Goal: Information Seeking & Learning: Find specific fact

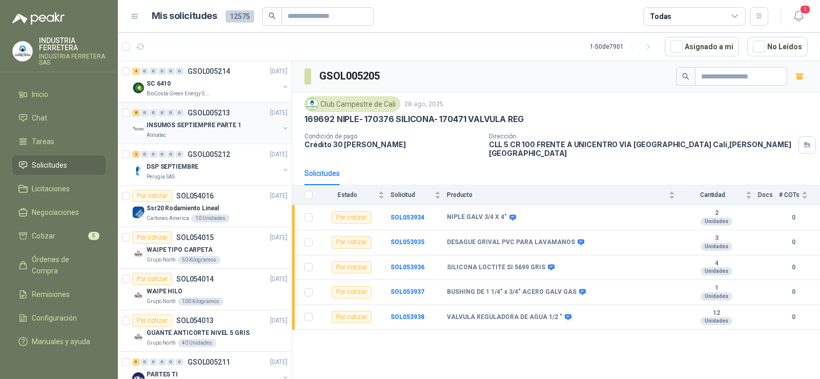
click at [190, 123] on p "INSUMOS SEPTIEMPRE PARTE 1" at bounding box center [194, 125] width 95 height 10
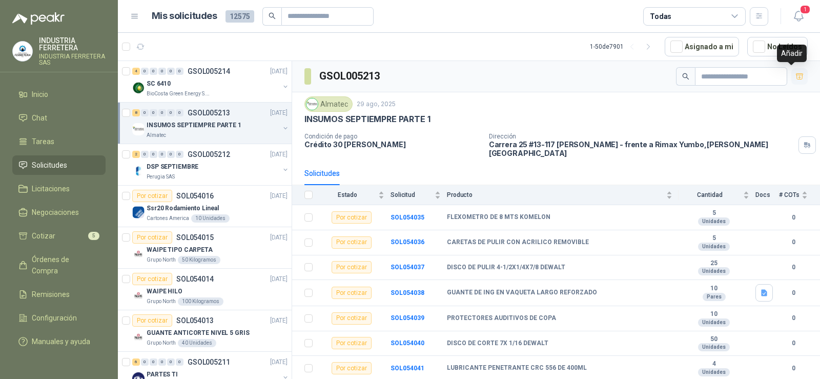
click at [796, 77] on icon "button" at bounding box center [799, 76] width 7 height 6
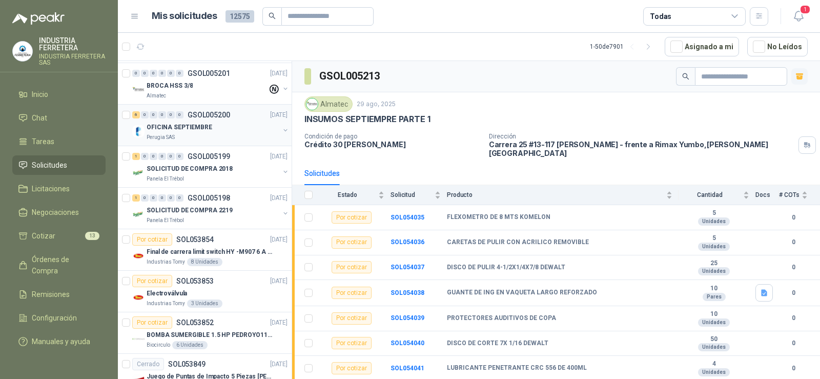
scroll to position [871, 0]
click at [188, 68] on p "GSOL005201" at bounding box center [209, 71] width 43 height 7
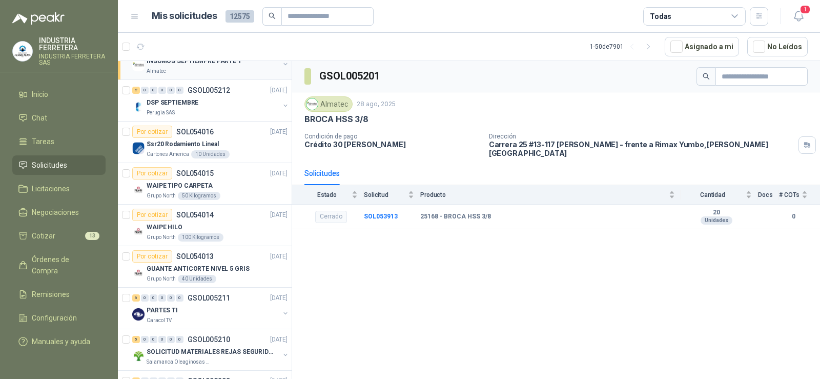
scroll to position [51, 0]
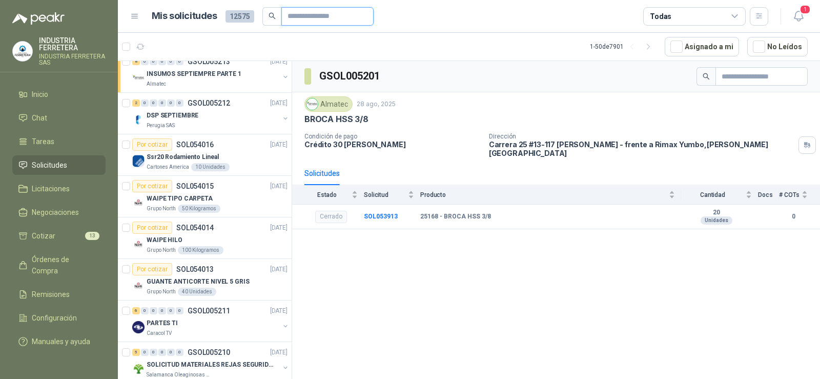
click at [299, 12] on input "text" at bounding box center [323, 16] width 72 height 17
type input "*"
type input "*******"
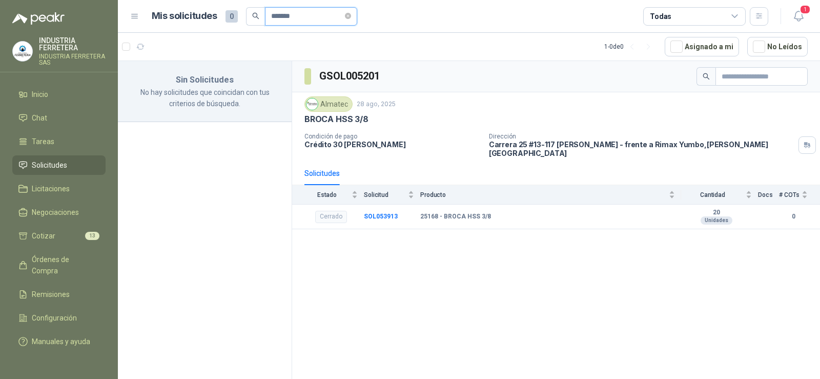
scroll to position [0, 0]
click at [351, 13] on icon "close-circle" at bounding box center [348, 16] width 6 height 6
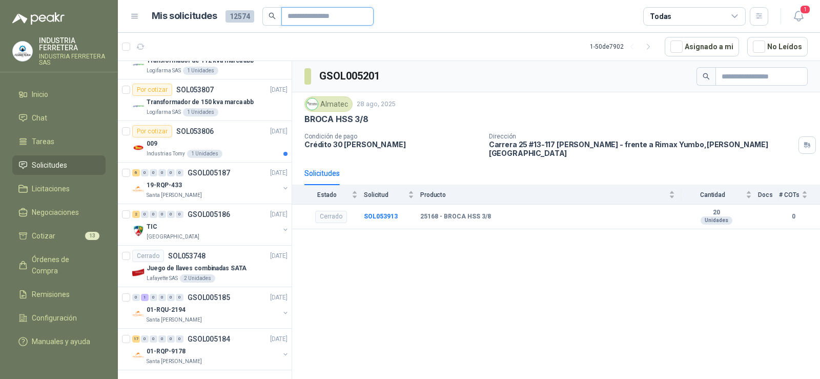
scroll to position [1773, 0]
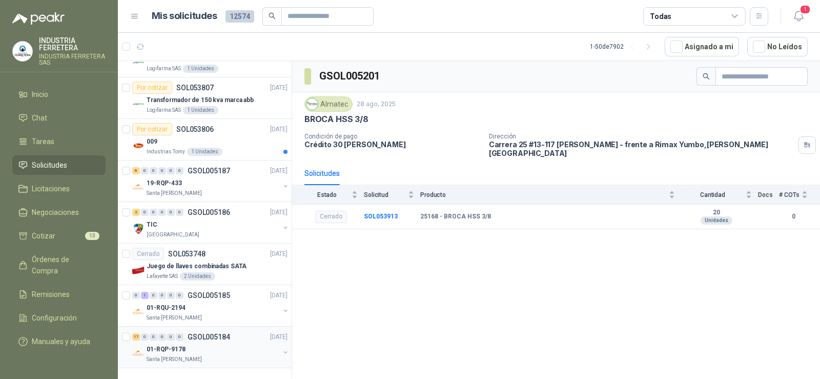
click at [281, 351] on div at bounding box center [285, 353] width 8 height 10
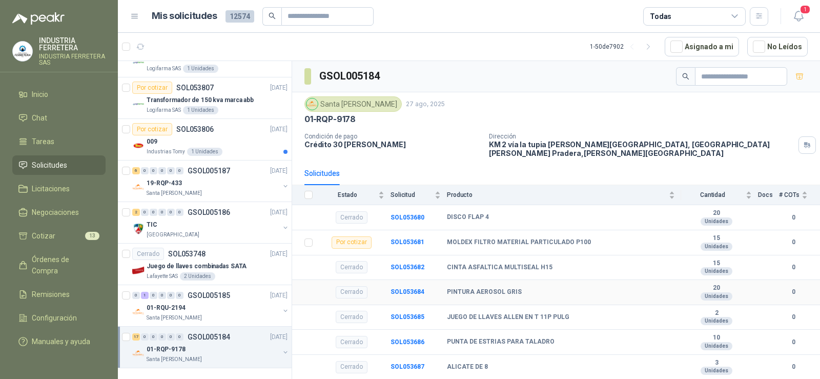
drag, startPoint x: 275, startPoint y: 351, endPoint x: 292, endPoint y: 287, distance: 65.7
click at [292, 287] on div "4 0 0 0 0 0 GSOL005214 [DATE] SC 6410 BioCosta Green Energy S.A.S 8 0 0 0 0 0 G…" at bounding box center [469, 221] width 702 height 322
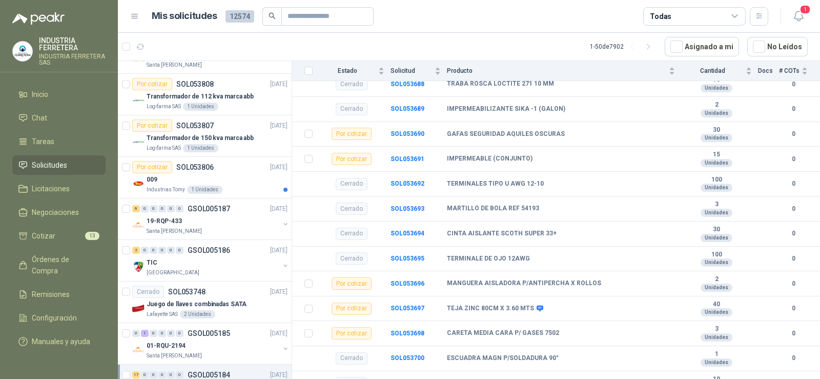
scroll to position [1776, 0]
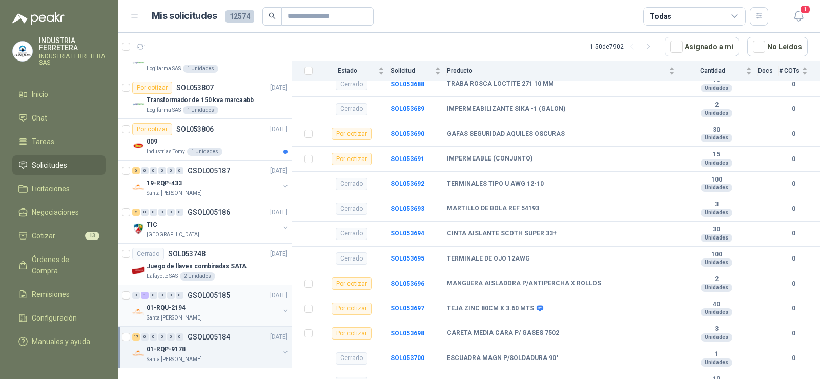
click at [203, 302] on div "01-RQU-2194" at bounding box center [213, 307] width 133 height 12
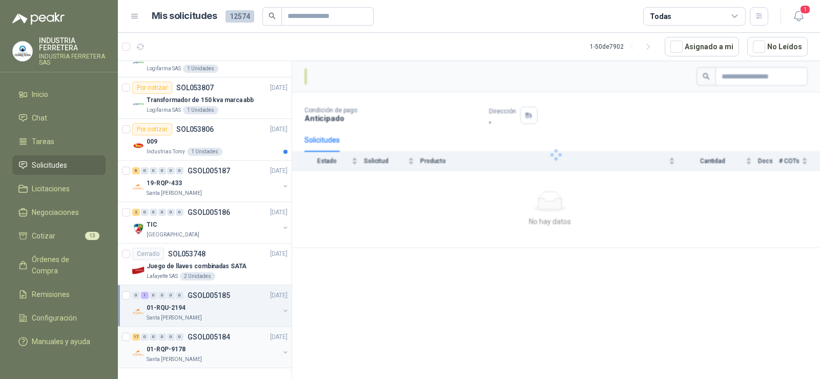
click at [206, 343] on div "01-RQP-9178" at bounding box center [213, 349] width 133 height 12
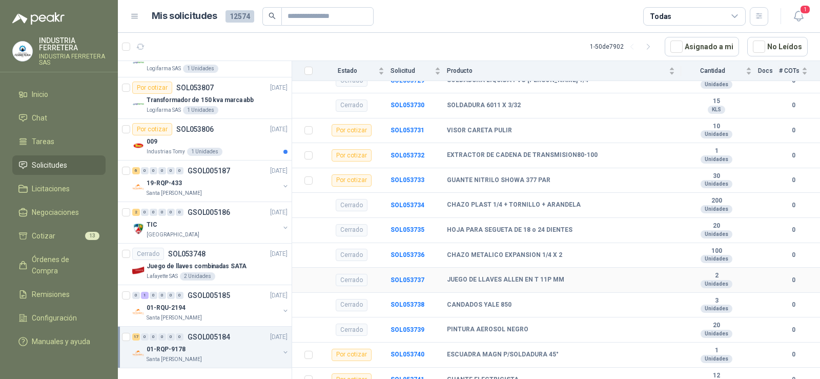
scroll to position [1181, 0]
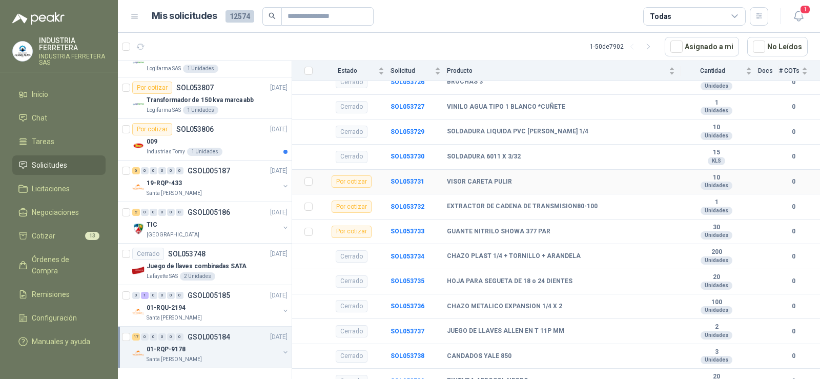
click at [354, 176] on div "Por cotizar" at bounding box center [351, 181] width 40 height 12
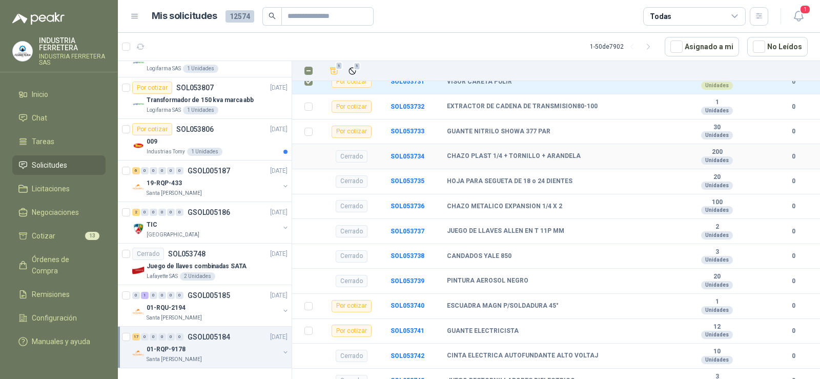
scroll to position [1335, 0]
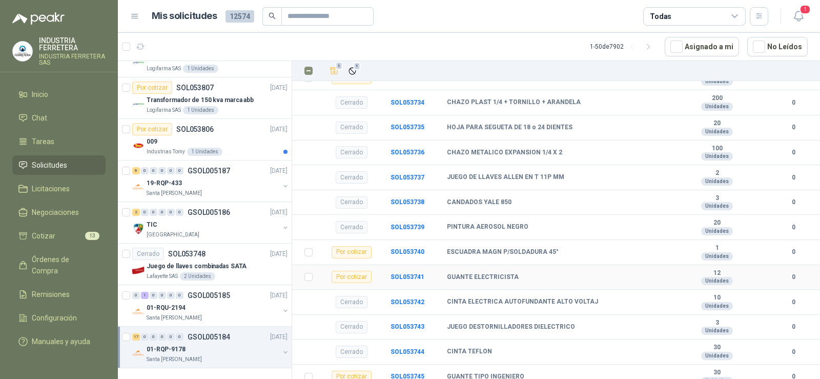
click at [503, 273] on b "GUANTE ELECTRICISTA" at bounding box center [483, 277] width 72 height 8
click at [502, 273] on b "GUANTE ELECTRICISTA" at bounding box center [483, 277] width 72 height 8
copy b "GUANTE ELECTRICISTA"
